Goal: Browse casually

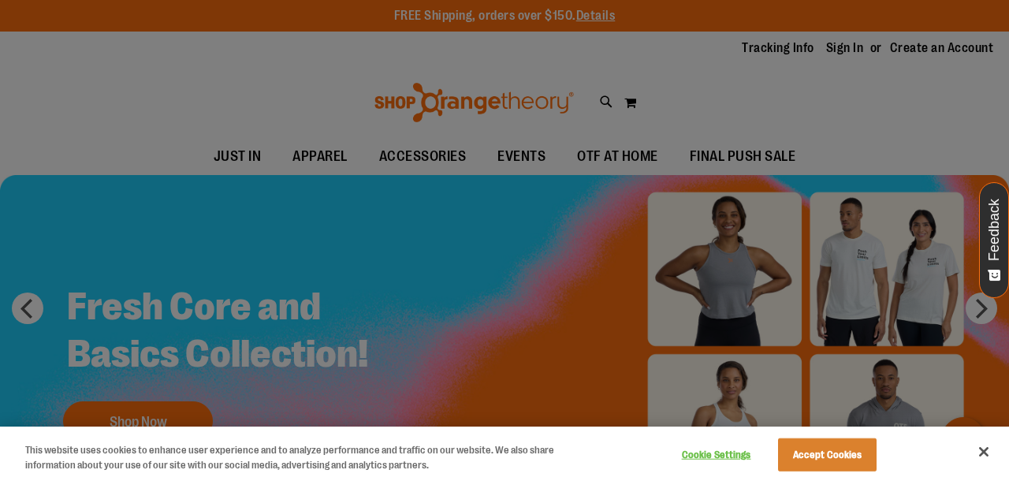
click at [731, 455] on button "Cookie Settings" at bounding box center [716, 455] width 99 height 32
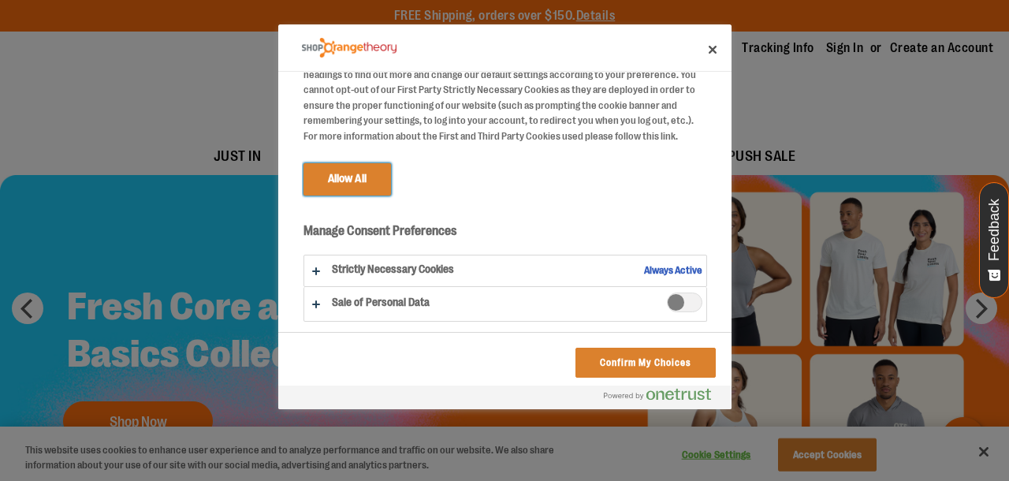
scroll to position [153, 0]
click at [597, 353] on button "Confirm My Choices" at bounding box center [645, 363] width 140 height 30
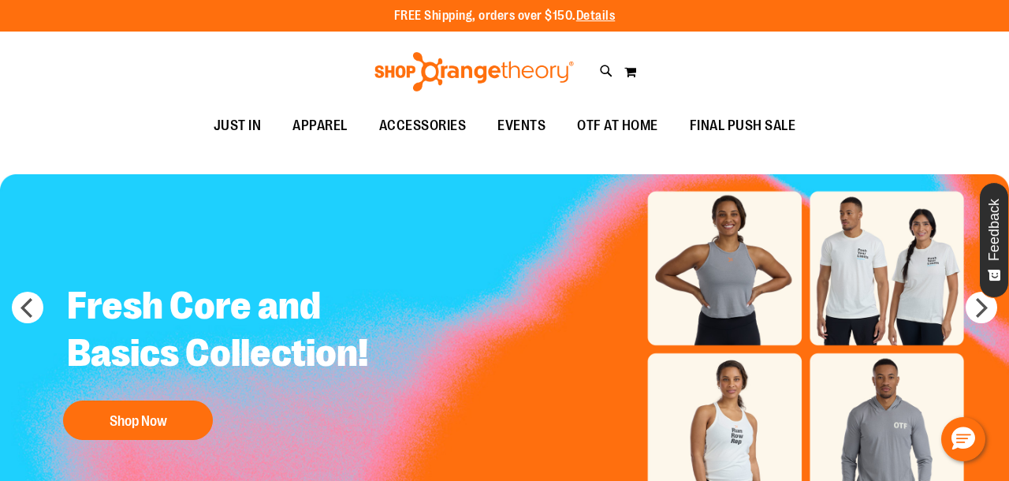
scroll to position [0, 0]
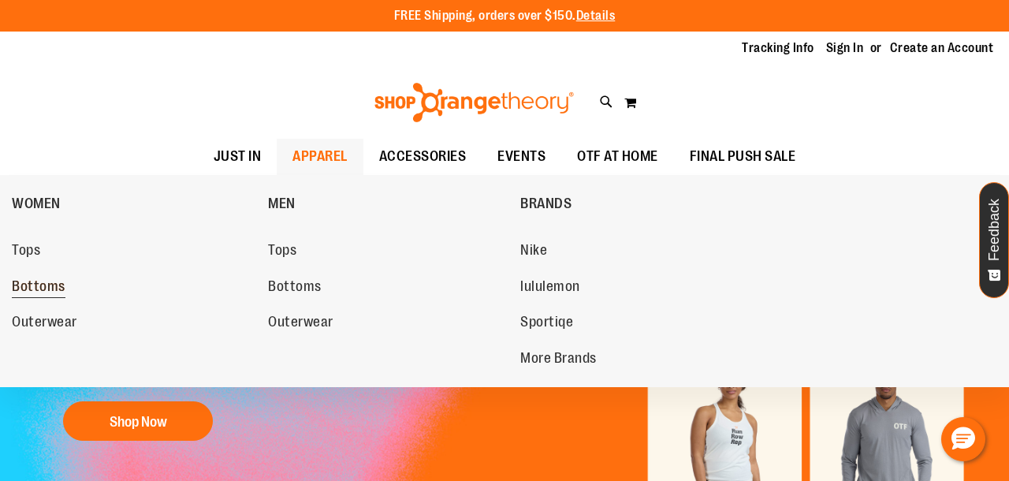
click at [47, 288] on span "Bottoms" at bounding box center [39, 288] width 54 height 20
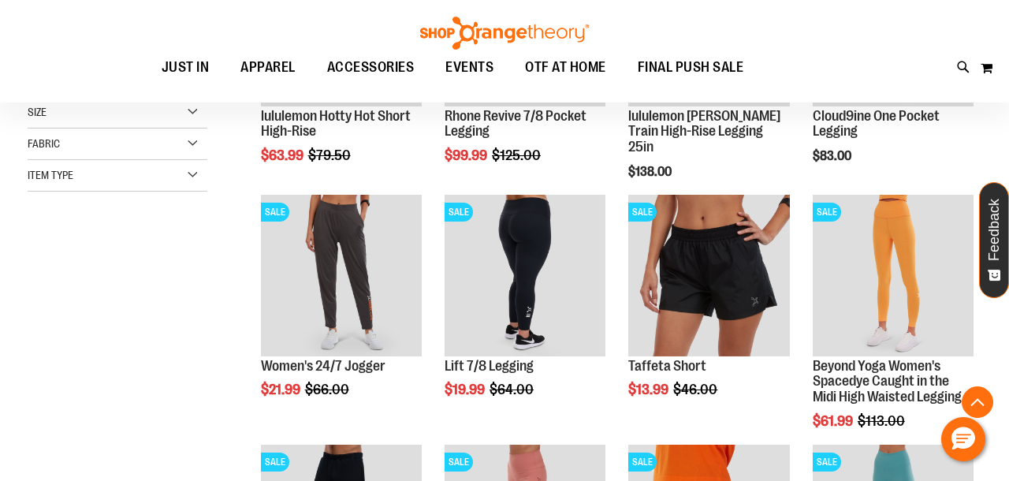
scroll to position [168, 0]
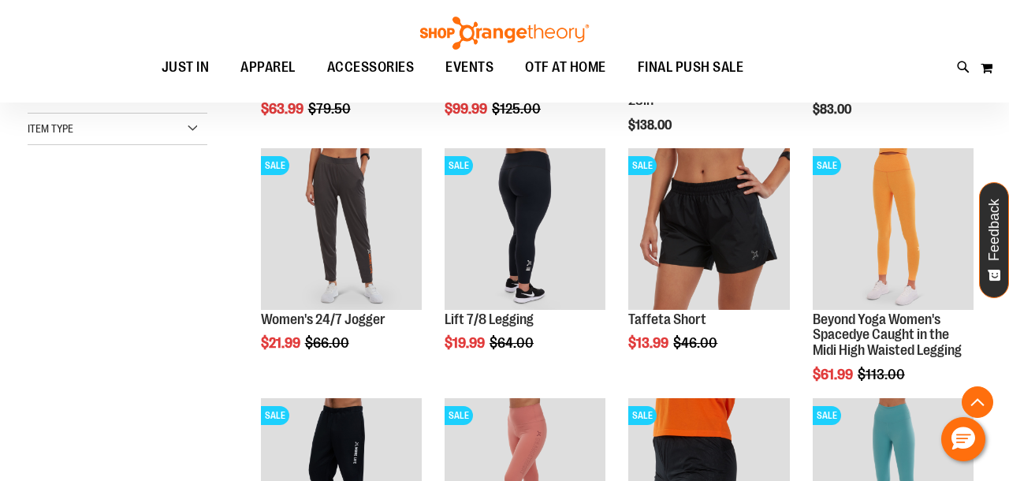
scroll to position [251, 0]
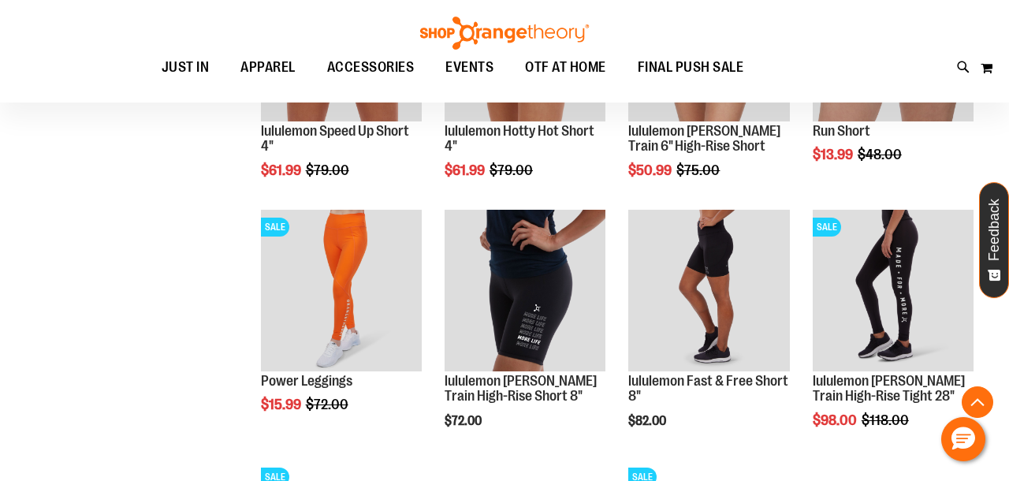
scroll to position [940, 0]
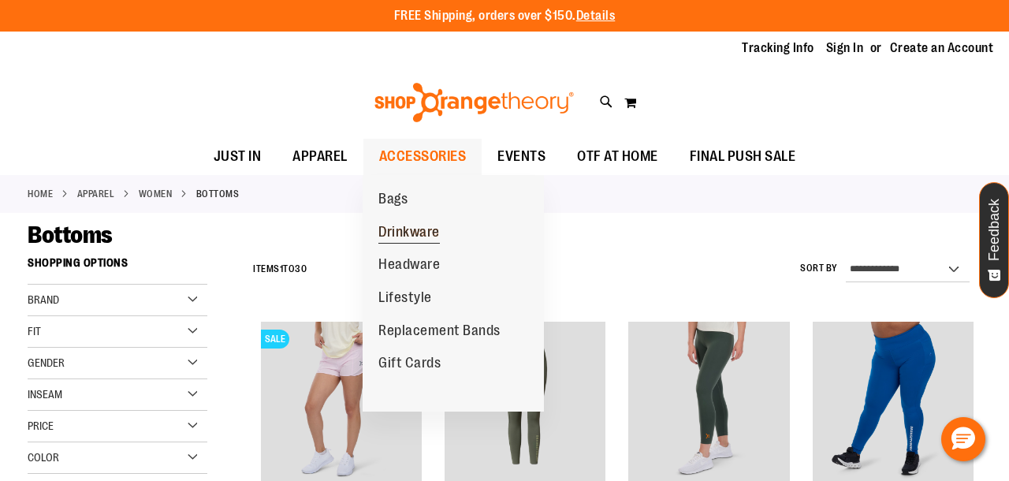
click at [393, 229] on span "Drinkware" at bounding box center [408, 234] width 61 height 20
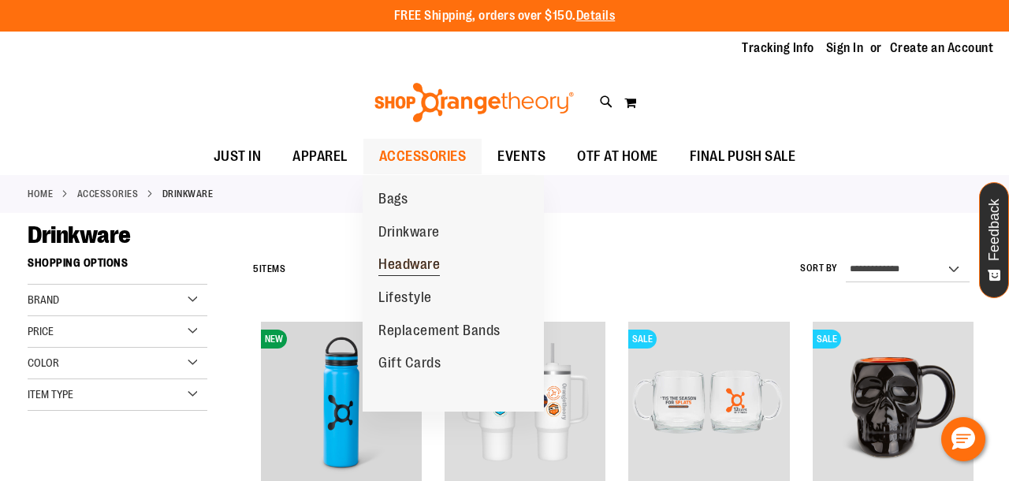
click at [411, 261] on span "Headware" at bounding box center [408, 266] width 61 height 20
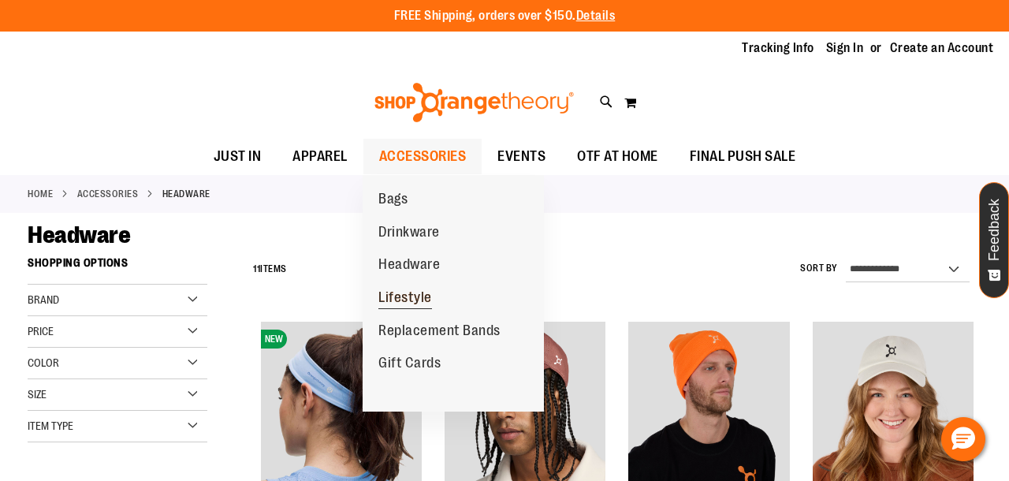
click at [408, 291] on span "Lifestyle" at bounding box center [405, 299] width 54 height 20
